Goal: Transaction & Acquisition: Register for event/course

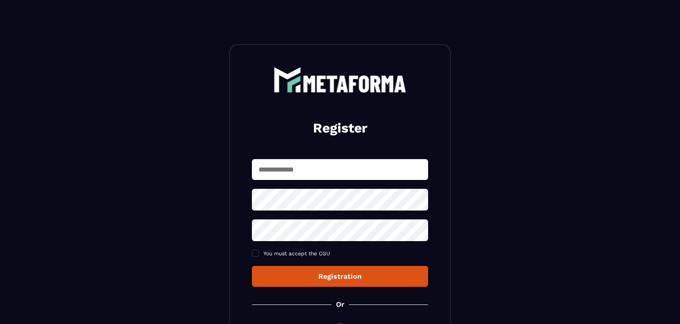
click at [281, 173] on input "text" at bounding box center [340, 169] width 176 height 21
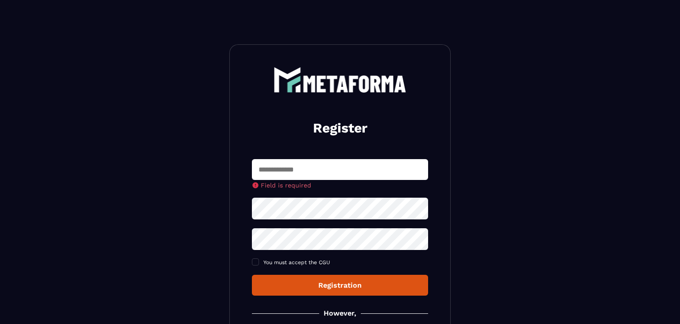
click at [277, 172] on input "text" at bounding box center [340, 169] width 176 height 21
type input "**********"
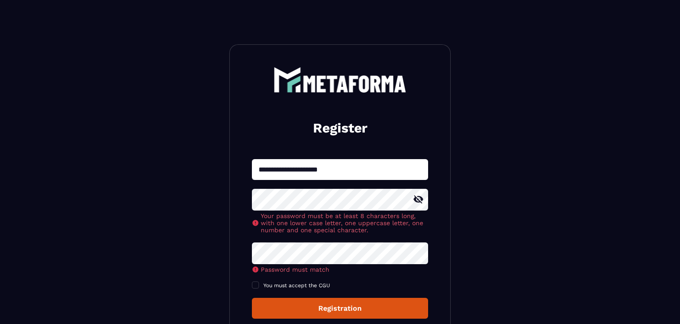
click at [420, 199] on icon at bounding box center [418, 199] width 11 height 11
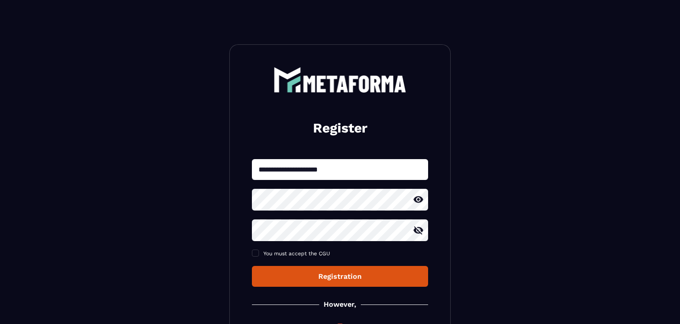
click at [420, 232] on icon at bounding box center [419, 230] width 10 height 8
click at [256, 255] on span at bounding box center [255, 252] width 7 height 7
click at [322, 276] on div "Registration" at bounding box center [340, 276] width 162 height 8
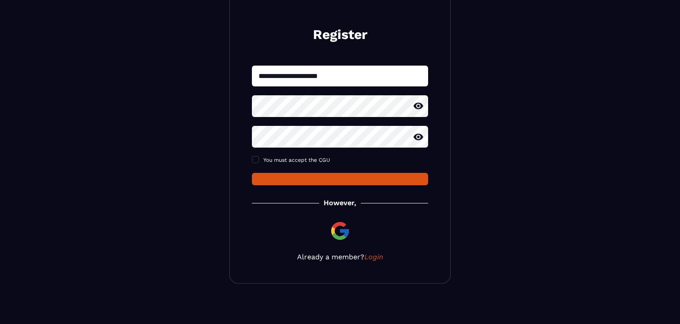
scroll to position [94, 0]
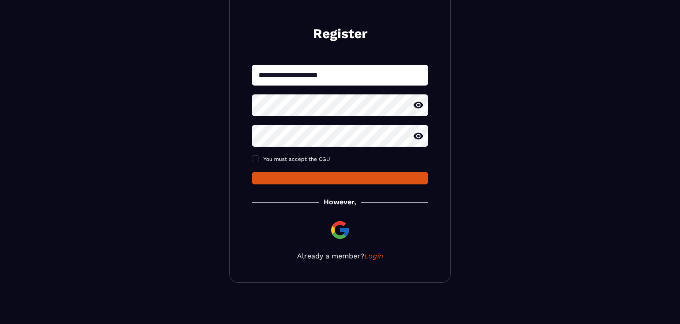
click at [344, 179] on button "submit" at bounding box center [340, 178] width 176 height 12
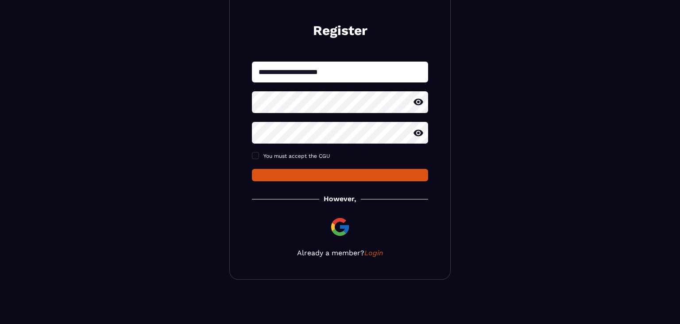
click at [341, 228] on img at bounding box center [339, 226] width 21 height 21
